Goal: Obtain resource: Download file/media

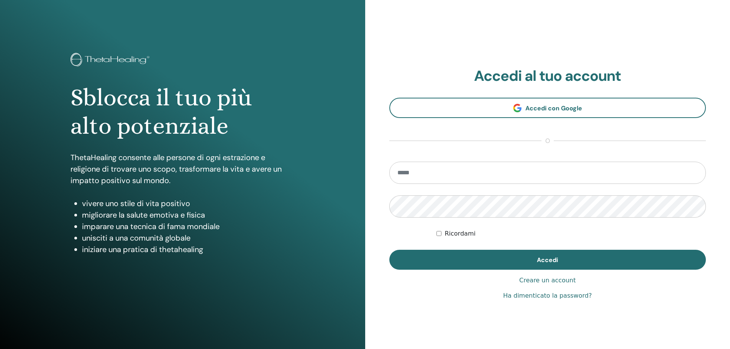
click at [506, 171] on input "email" at bounding box center [548, 173] width 317 height 22
type input "**********"
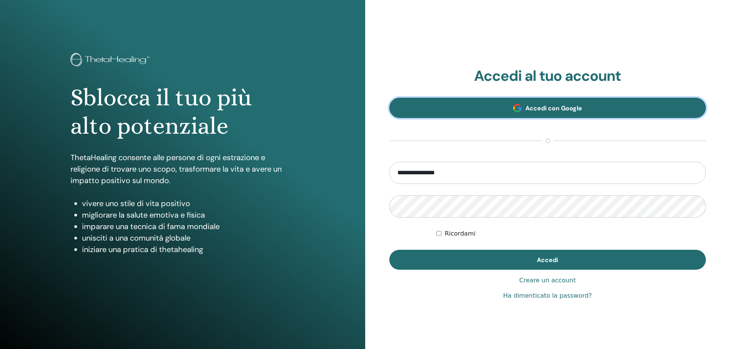
click at [546, 107] on span "Accedi con Google" at bounding box center [554, 108] width 57 height 8
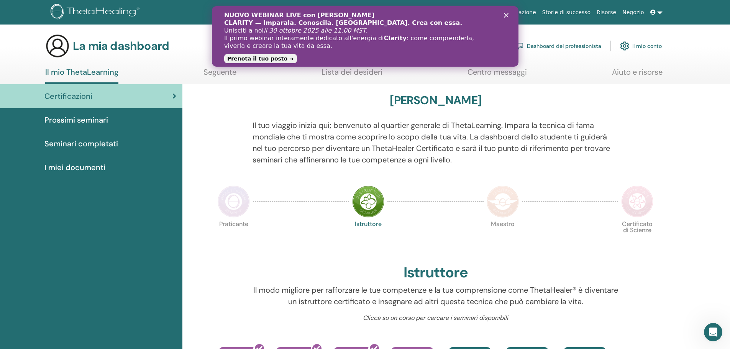
click at [231, 202] on img at bounding box center [234, 202] width 32 height 32
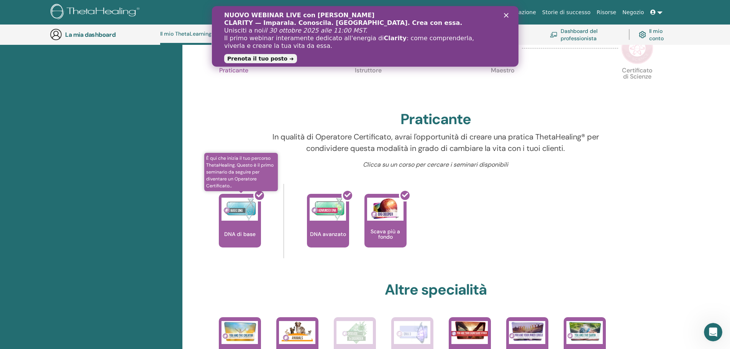
click at [237, 214] on div at bounding box center [245, 223] width 42 height 69
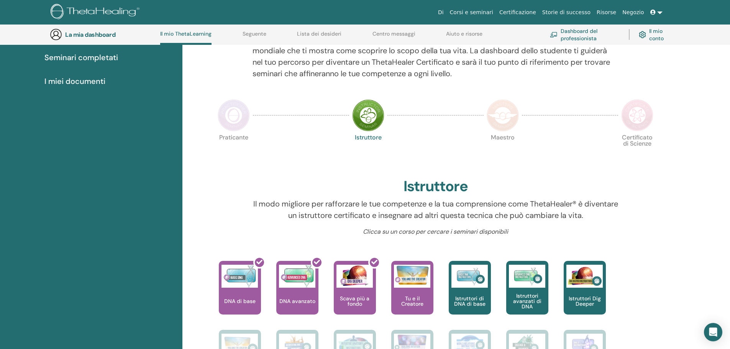
scroll to position [135, 0]
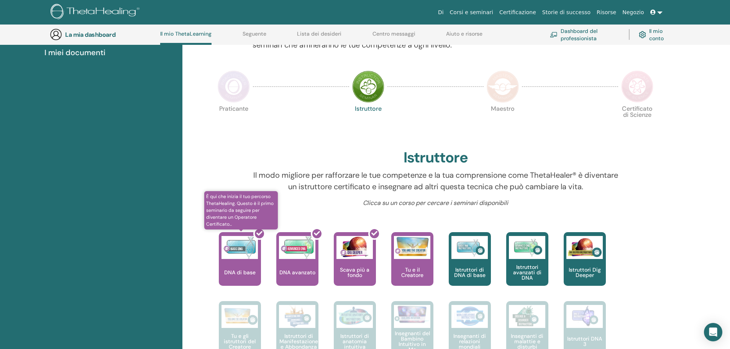
click at [225, 261] on div at bounding box center [245, 262] width 42 height 69
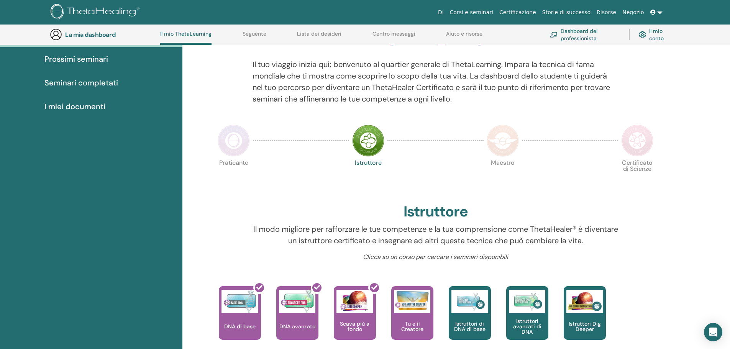
scroll to position [59, 0]
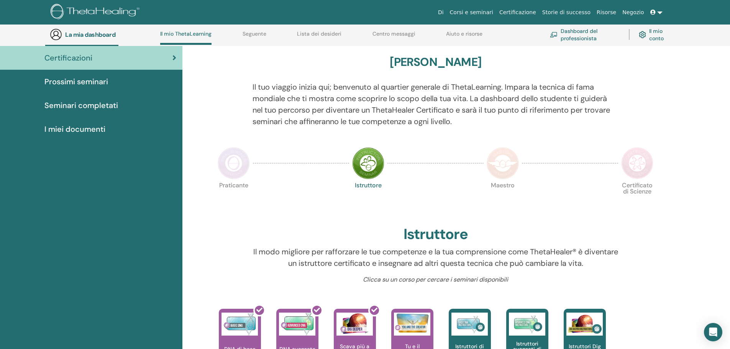
click at [89, 105] on font "Seminari completati" at bounding box center [81, 105] width 74 height 10
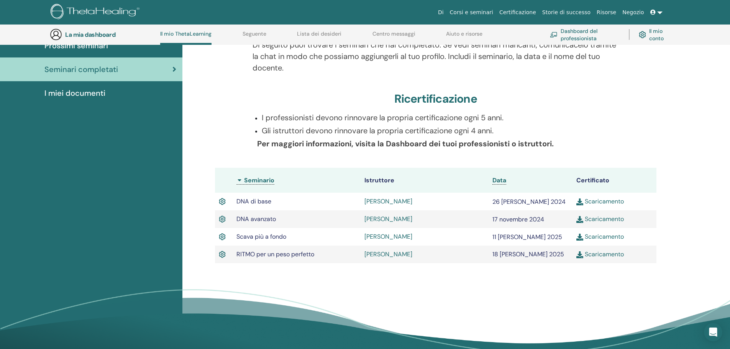
scroll to position [97, 0]
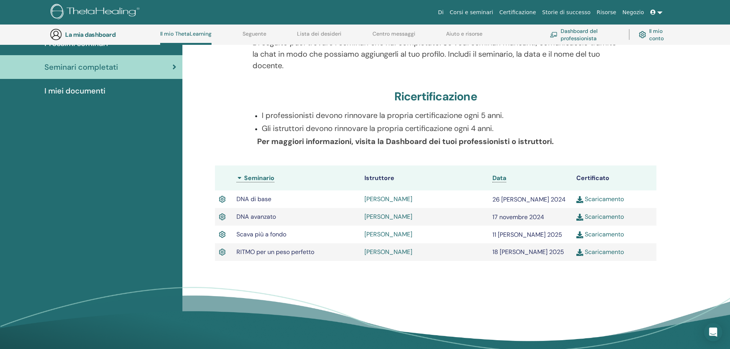
click at [599, 197] on font "Scaricamento" at bounding box center [604, 199] width 39 height 8
click at [598, 216] on font "Scaricamento" at bounding box center [604, 217] width 39 height 8
click at [585, 237] on font "Scaricamento" at bounding box center [604, 234] width 39 height 8
click at [584, 252] on link "Scaricamento" at bounding box center [601, 252] width 48 height 8
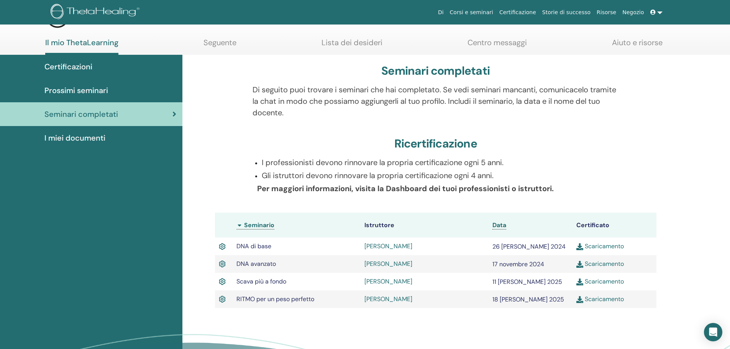
scroll to position [0, 0]
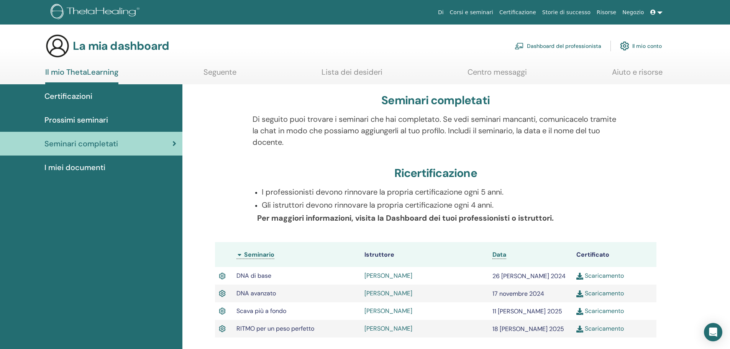
click at [231, 74] on font "Seguente" at bounding box center [220, 72] width 33 height 10
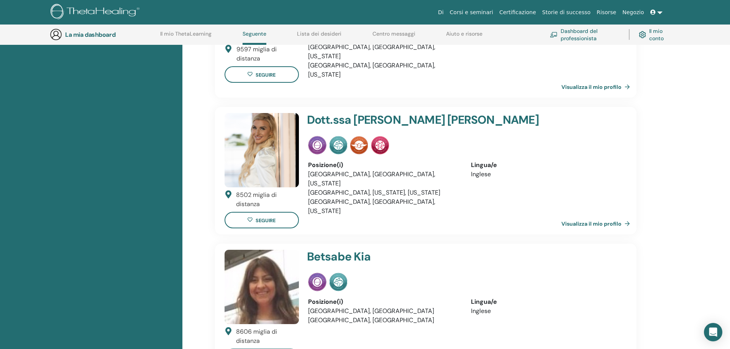
scroll to position [97, 0]
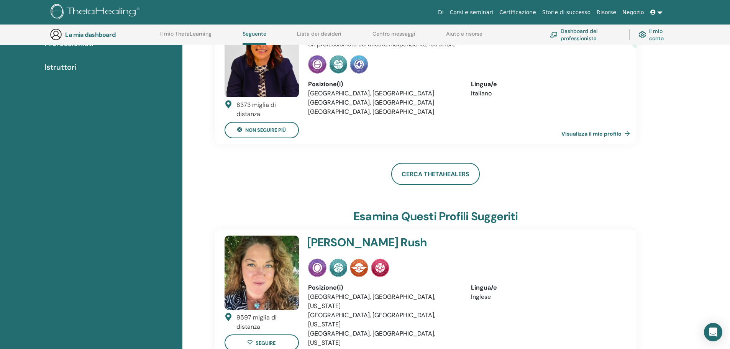
click at [609, 128] on link "Visualizza il mio profilo" at bounding box center [598, 133] width 72 height 15
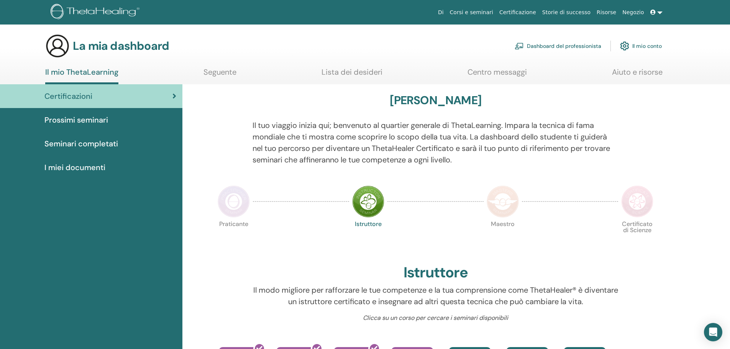
scroll to position [174, 0]
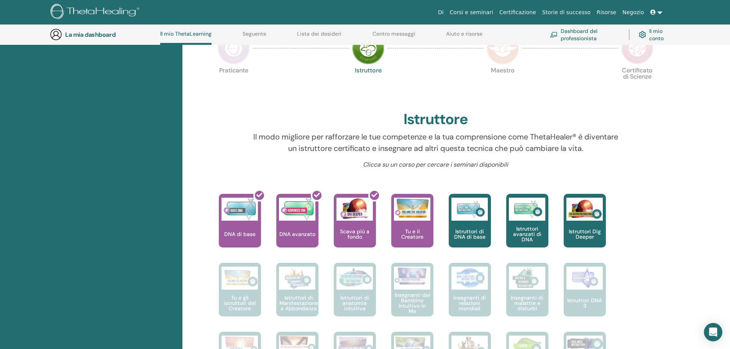
click at [246, 54] on img at bounding box center [234, 48] width 32 height 32
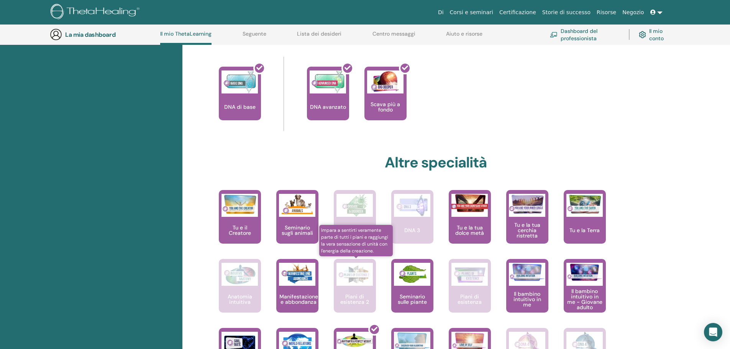
scroll to position [289, 0]
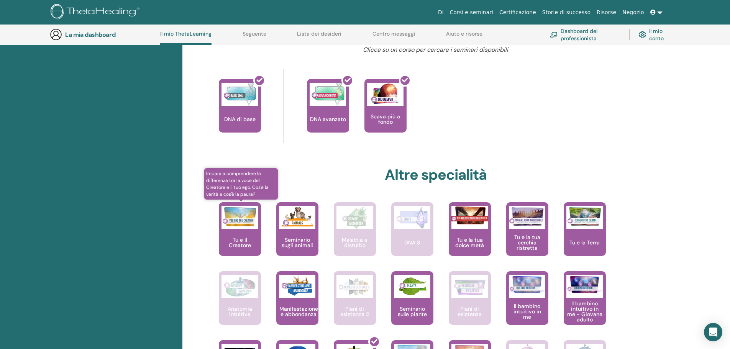
click at [245, 238] on font "Tu e il Creatore" at bounding box center [240, 243] width 22 height 12
